Goal: Information Seeking & Learning: Understand process/instructions

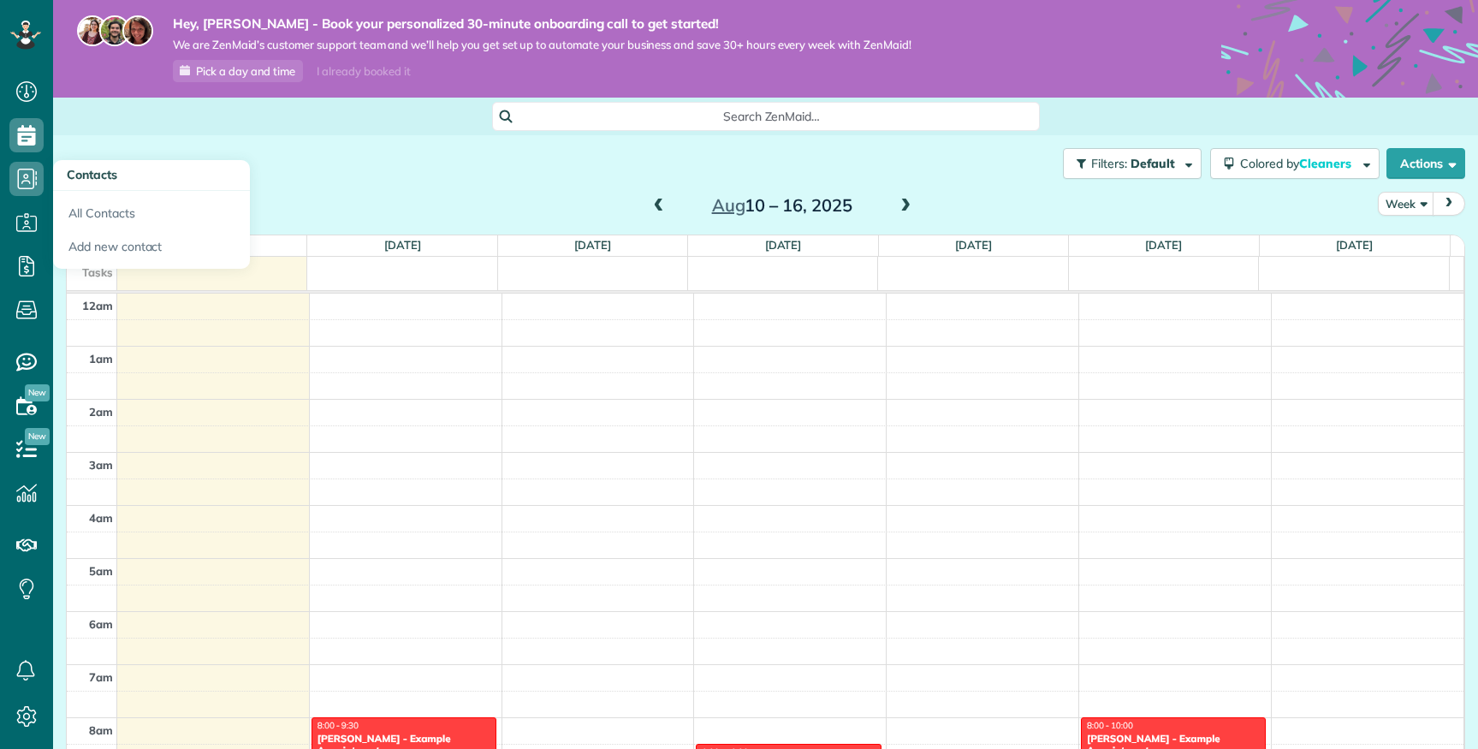
scroll to position [372, 0]
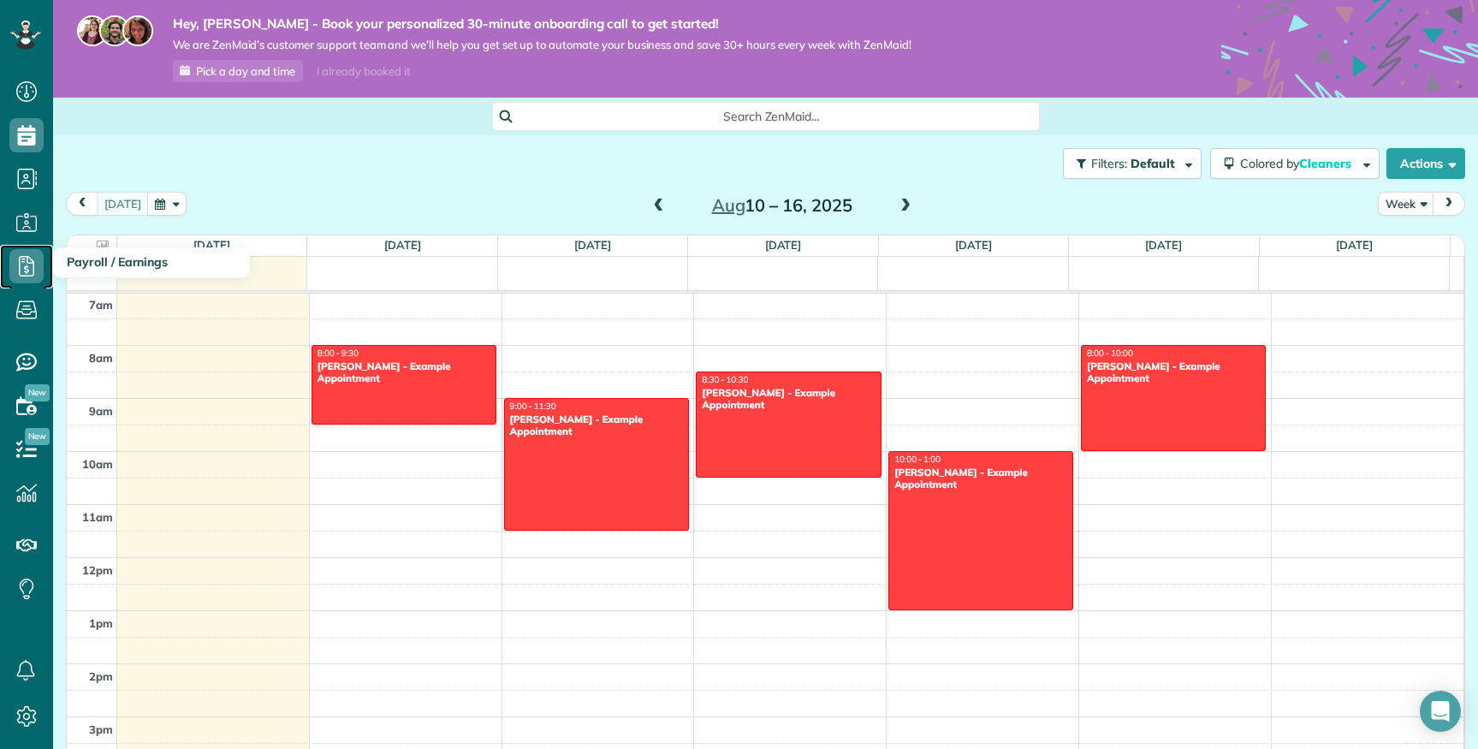
click at [27, 265] on icon at bounding box center [26, 266] width 34 height 34
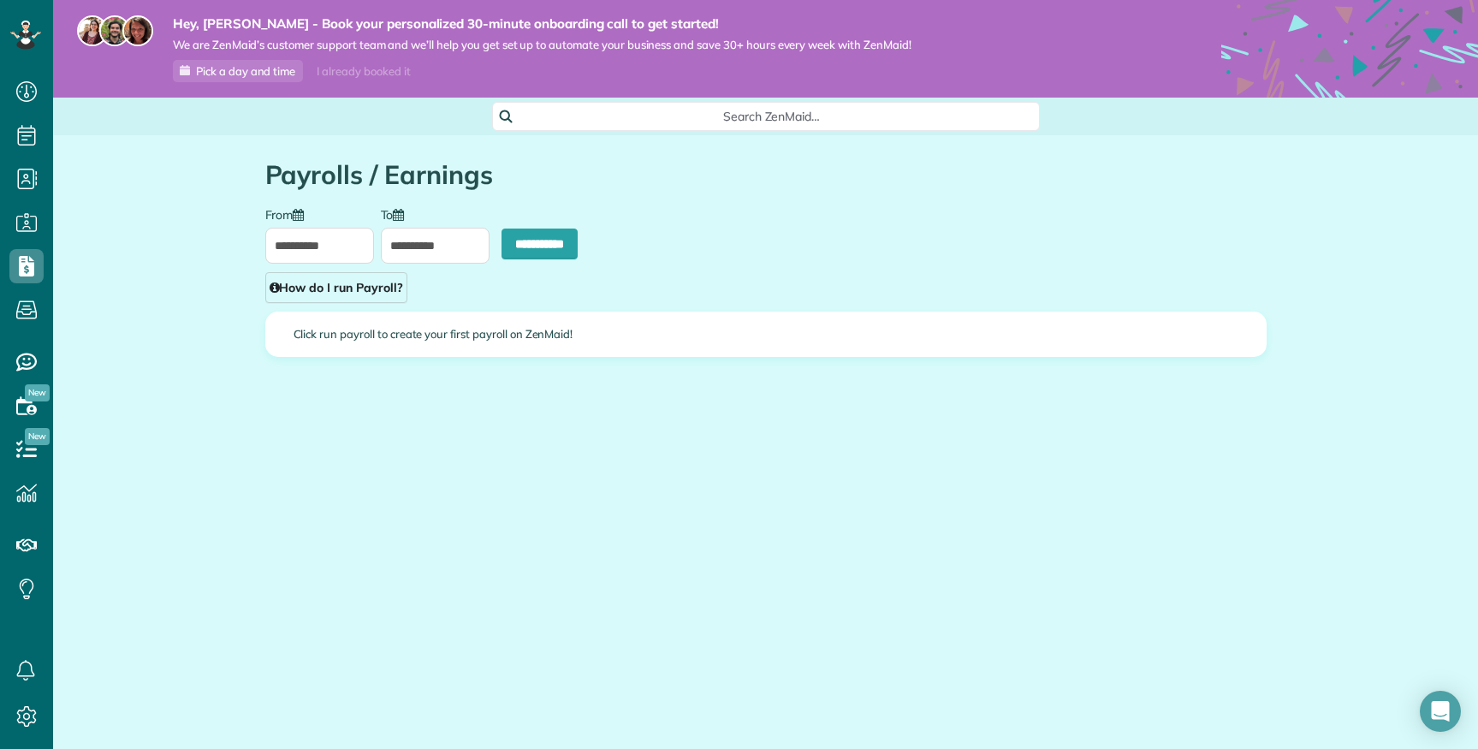
scroll to position [749, 53]
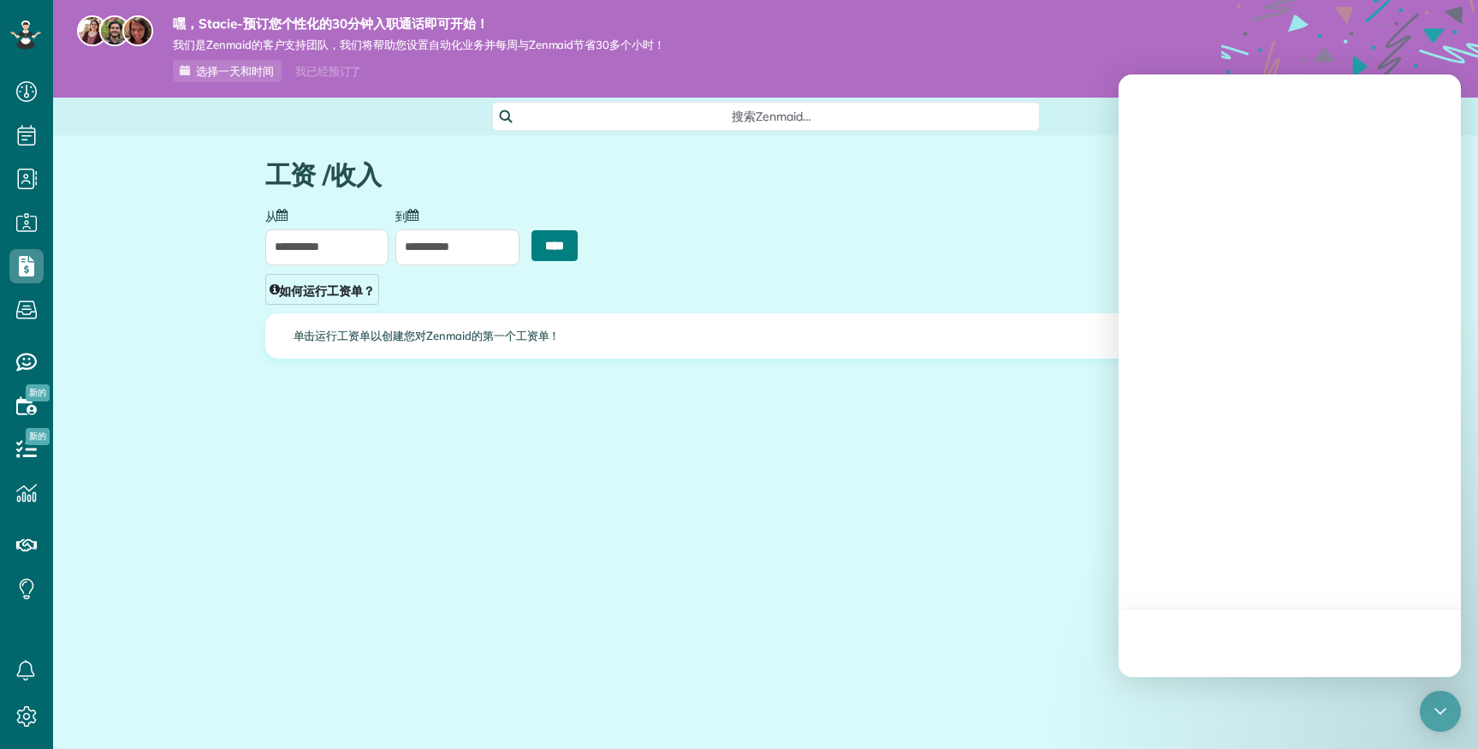
click at [564, 246] on input "**********" at bounding box center [555, 245] width 46 height 31
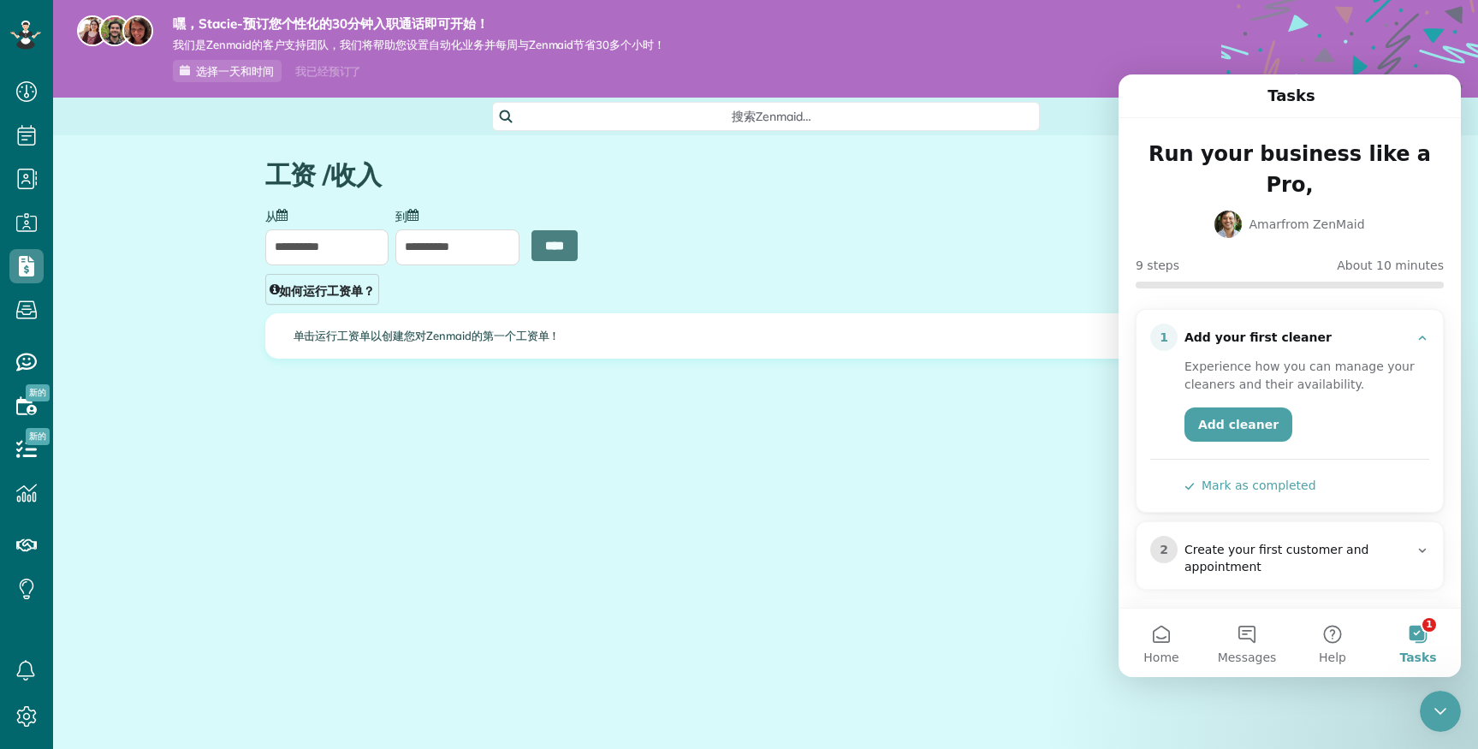
scroll to position [0, 0]
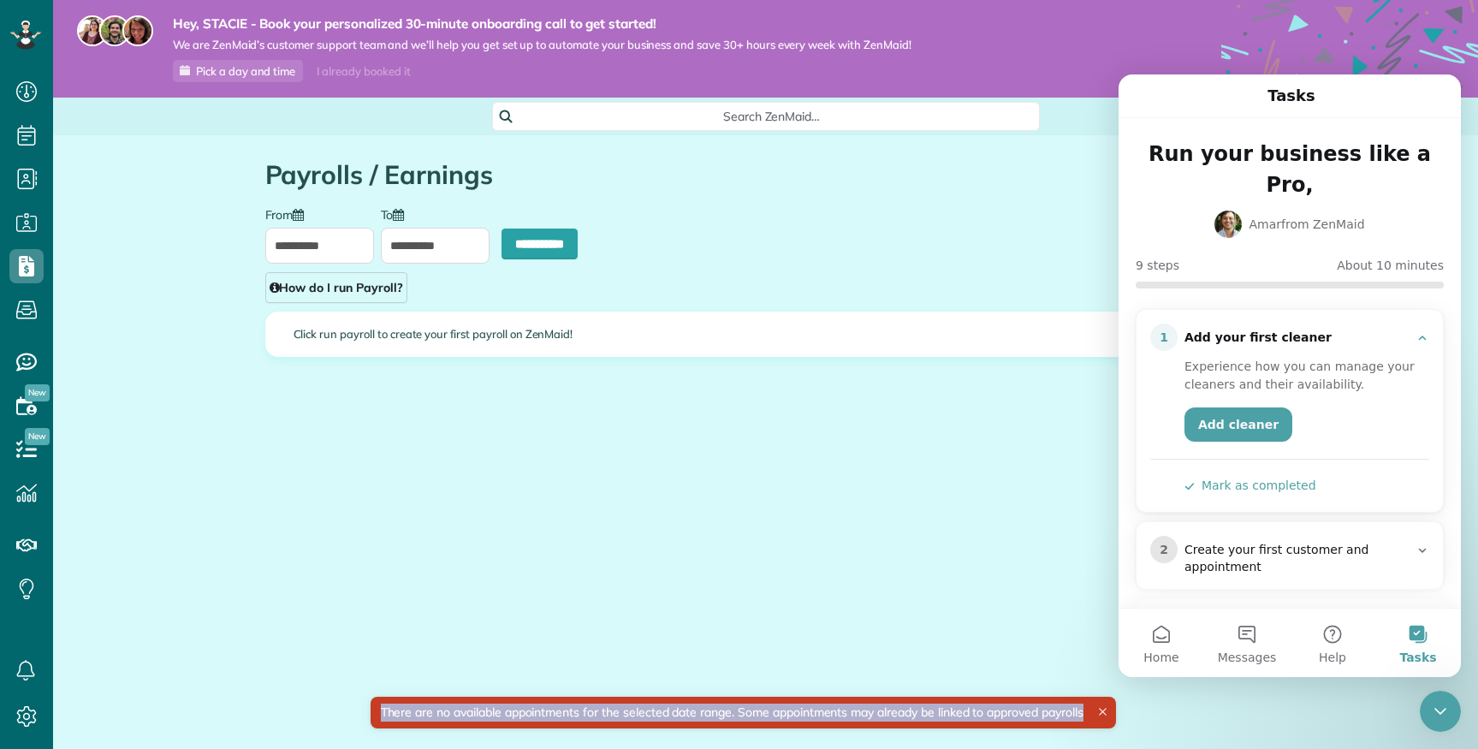
drag, startPoint x: 377, startPoint y: 710, endPoint x: 1090, endPoint y: 716, distance: 713.0
click at [1090, 716] on div "There are no available appointments for the selected date range. Some appointme…" at bounding box center [743, 713] width 746 height 32
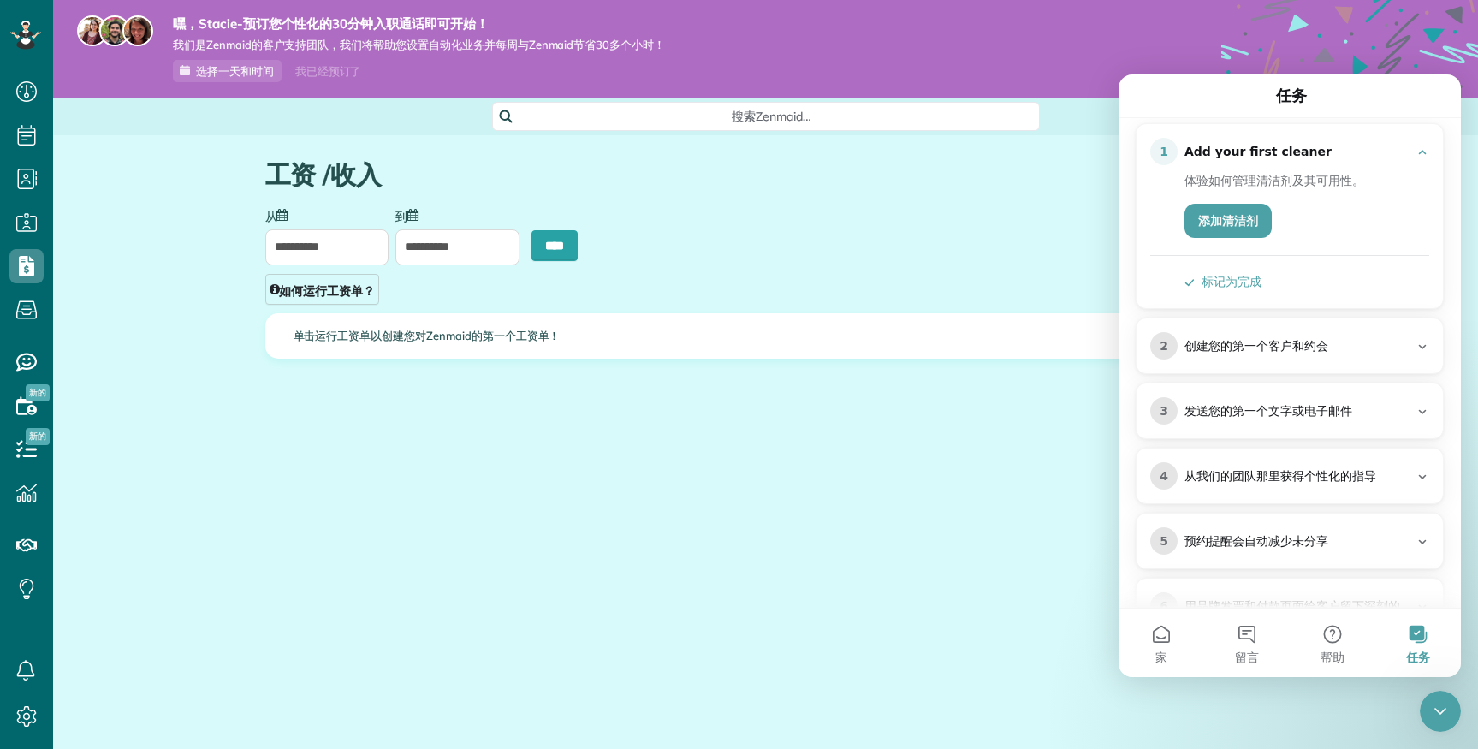
scroll to position [149, 0]
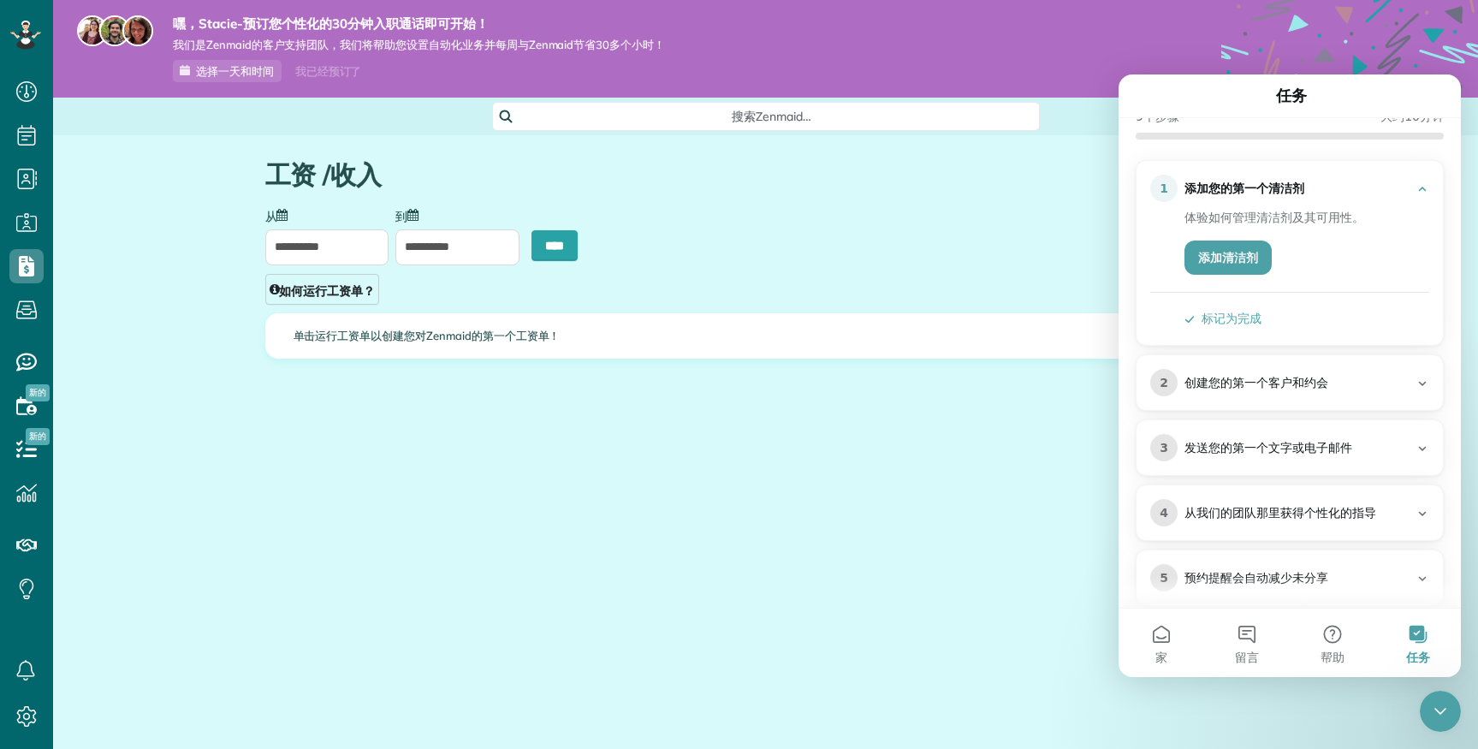
click at [337, 508] on main "**********" at bounding box center [765, 374] width 1425 height 749
click at [685, 205] on div "**********" at bounding box center [766, 311] width 1027 height 352
click at [367, 290] on font "如何运行工资单？" at bounding box center [327, 289] width 96 height 15
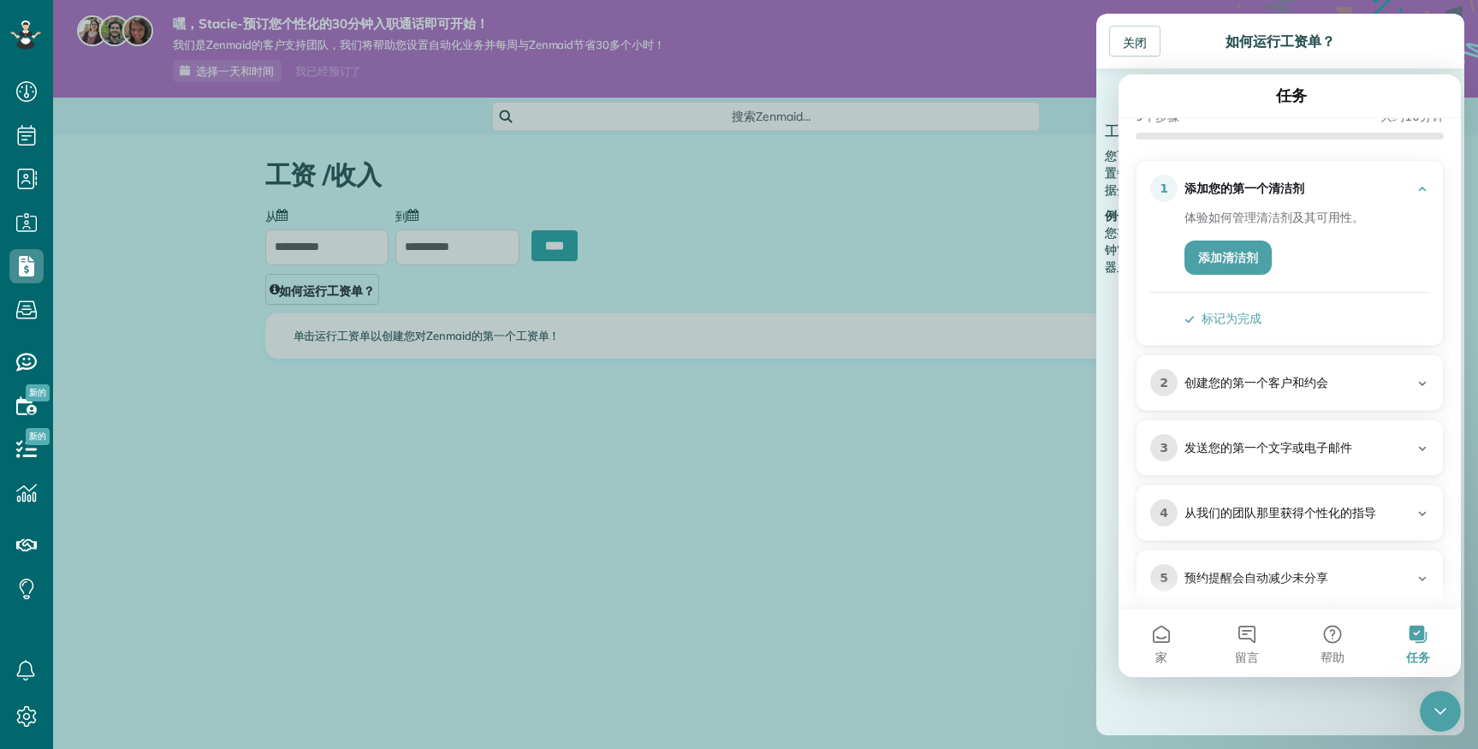
click at [1380, 50] on header "关闭 如何运行工资单？" at bounding box center [1280, 41] width 368 height 55
click at [1433, 708] on icon "Close Intercom Messenger" at bounding box center [1440, 711] width 21 height 21
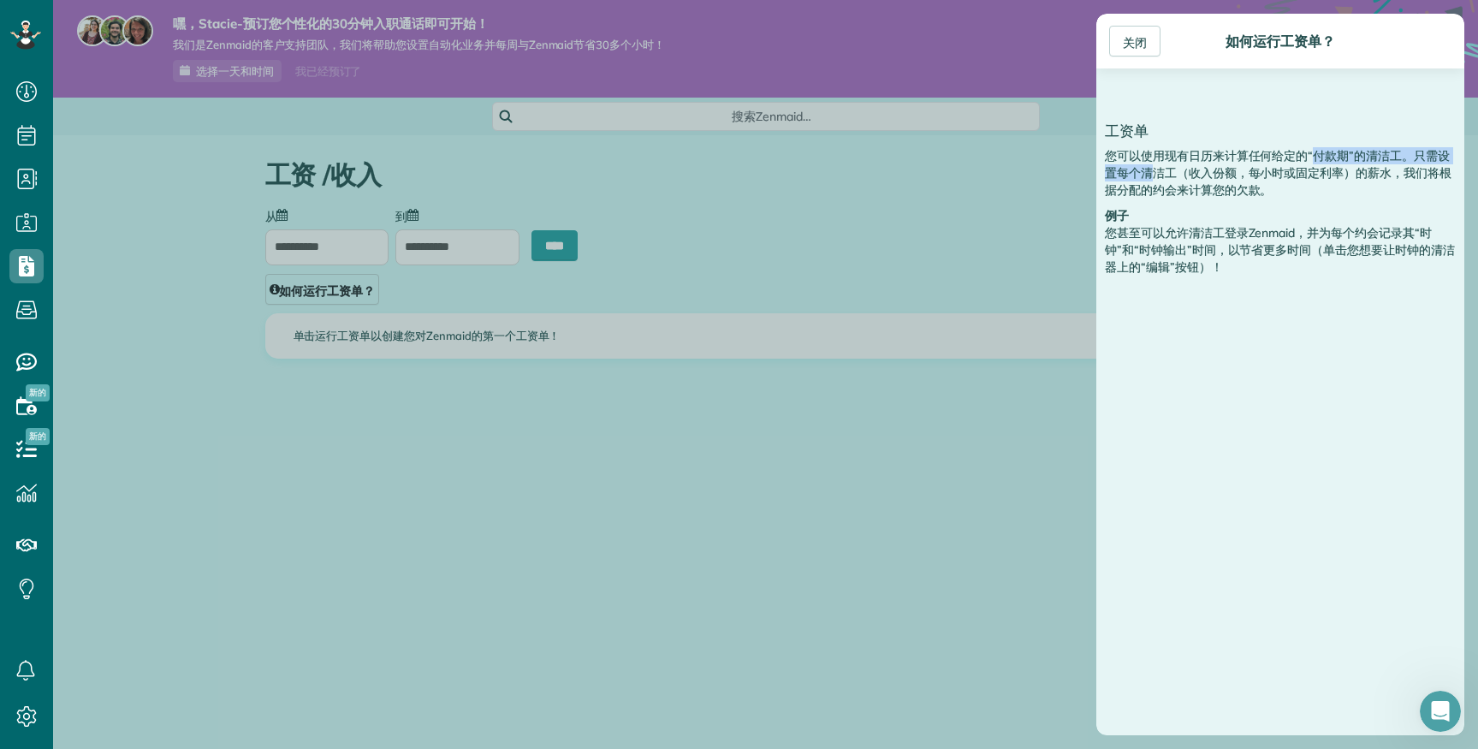
scroll to position [0, 0]
drag, startPoint x: 1144, startPoint y: 152, endPoint x: 1362, endPoint y: 151, distance: 218.3
click at [1362, 151] on font "您可以使用现有日历来计算任何给定的“付款期”的清洁工。只需设置每个清洁工（收入份额，每小时或固定利率）的薪水，我们将根据分配的约会来计算您的欠款。" at bounding box center [1278, 173] width 347 height 50
drag, startPoint x: 1154, startPoint y: 164, endPoint x: 1212, endPoint y: 165, distance: 58.2
click at [1212, 165] on p "您可以使用现有日历来计算任何给定的“付款期”的清洁工。只需设置每个清洁工（收入份额，每小时或固定利率）的薪水，我们将根据分配的约会来计算您的欠款。" at bounding box center [1280, 172] width 351 height 51
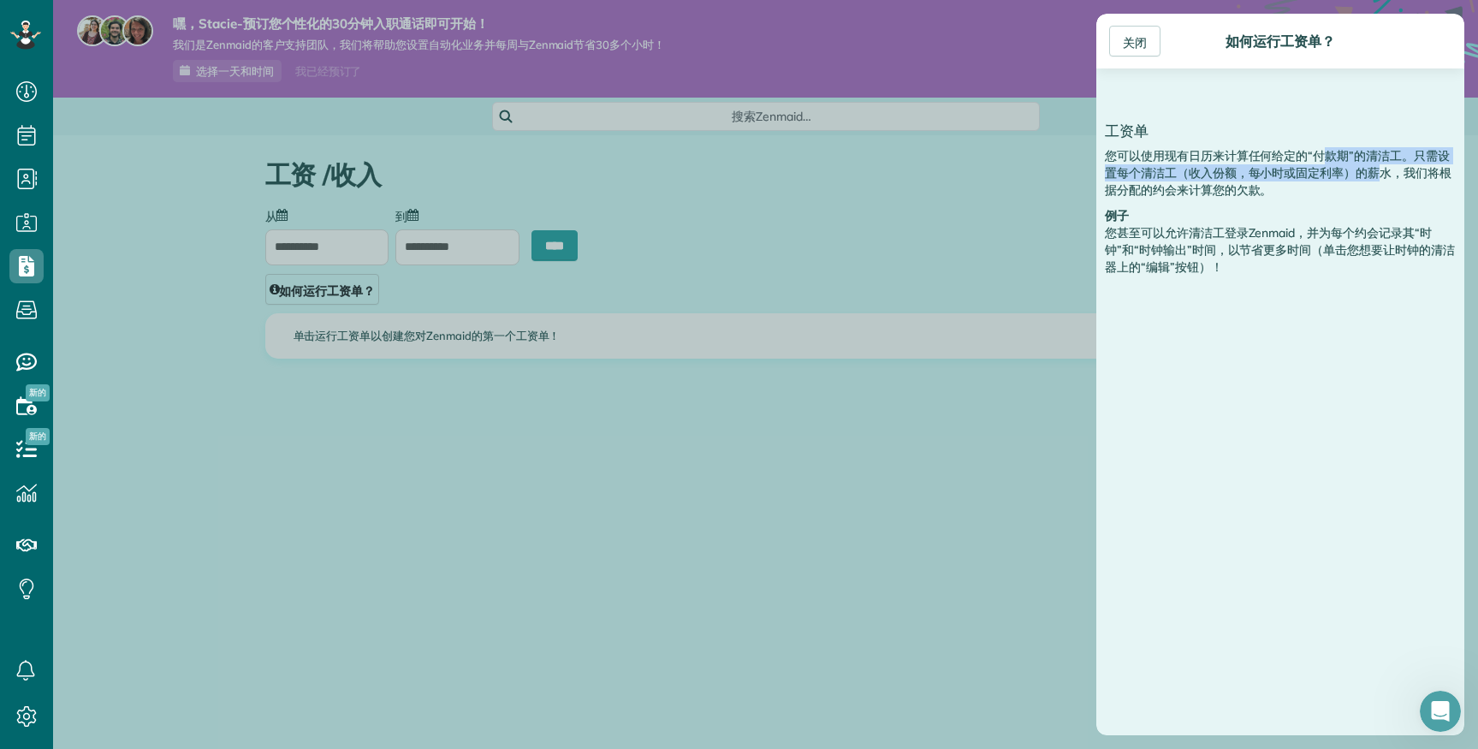
drag, startPoint x: 1164, startPoint y: 226, endPoint x: 1299, endPoint y: 229, distance: 135.3
click at [1299, 229] on div "工资单 您可以使用现有日历来计算任何给定的“付款期”的清洁工。只需设置每个清洁工（收入份额，每小时或固定利率）的薪水，我们将根据分配的约会来计算您的欠款。 例…" at bounding box center [1280, 199] width 368 height 221
drag, startPoint x: 1316, startPoint y: 272, endPoint x: 1227, endPoint y: 277, distance: 89.2
click at [1316, 272] on p "您甚至可以允许清洁工登录Zenmaid，并为每个约会记录其“时钟”和“时钟输出”时间，以节省更多时间（单击您想要让时钟的清洁器上的“编辑”按钮）！" at bounding box center [1280, 249] width 351 height 51
drag, startPoint x: 1181, startPoint y: 274, endPoint x: 1247, endPoint y: 280, distance: 66.2
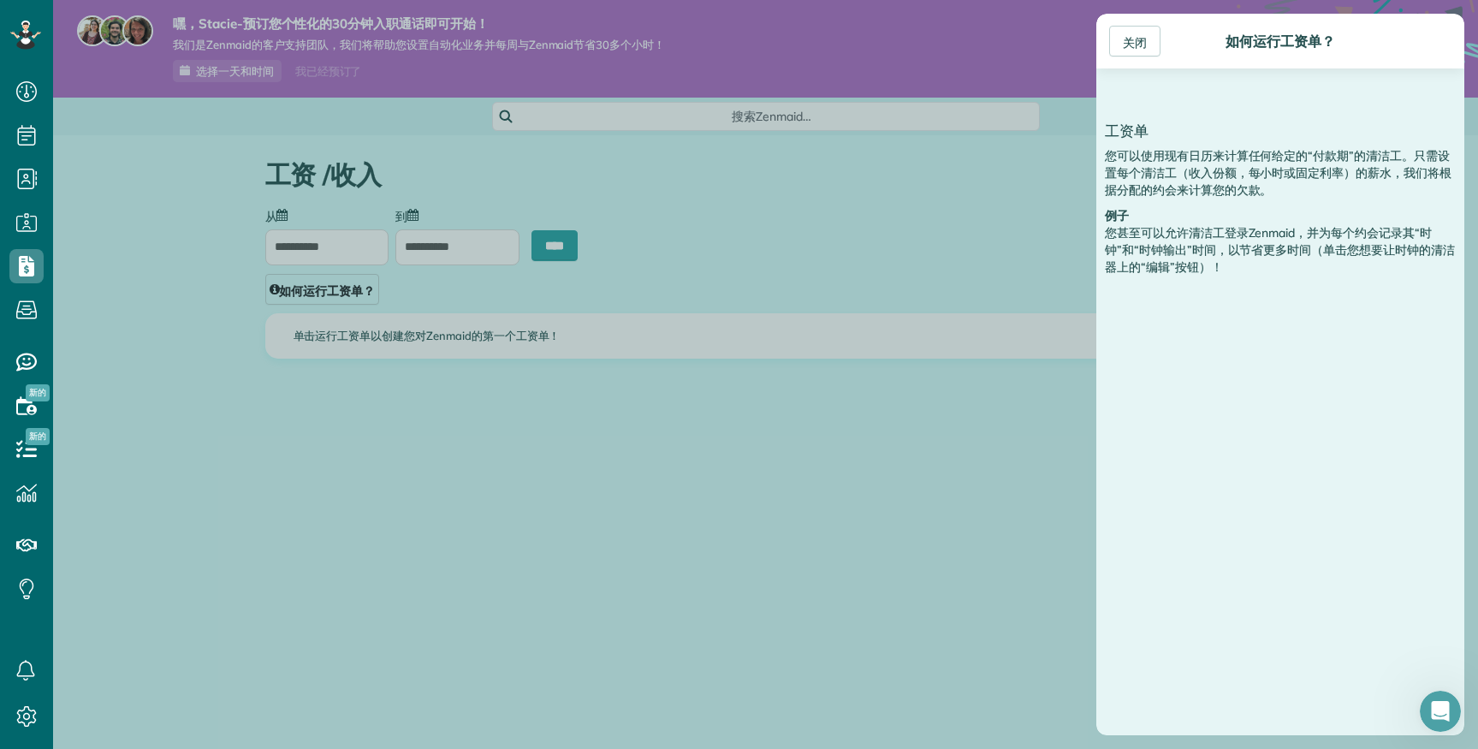
click at [1247, 280] on div "工资单 您可以使用现有日历来计算任何给定的“付款期”的清洁工。只需设置每个清洁工（收入份额，每小时或固定利率）的薪水，我们将根据分配的约会来计算您的欠款。 例…" at bounding box center [1280, 199] width 368 height 221
click at [1275, 285] on div "工资单 您可以使用现有日历来计算任何给定的“付款期”的清洁工。只需设置每个清洁工（收入份额，每小时或固定利率）的薪水，我们将根据分配的约会来计算您的欠款。 例…" at bounding box center [1280, 199] width 368 height 221
click at [31, 717] on icon at bounding box center [26, 716] width 34 height 34
